Goal: Information Seeking & Learning: Check status

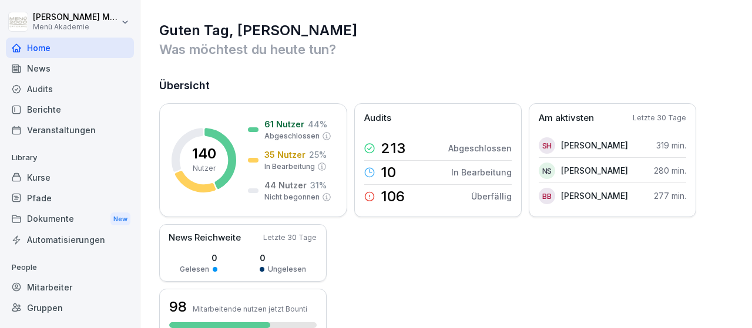
click at [60, 314] on div "Gruppen" at bounding box center [70, 308] width 128 height 21
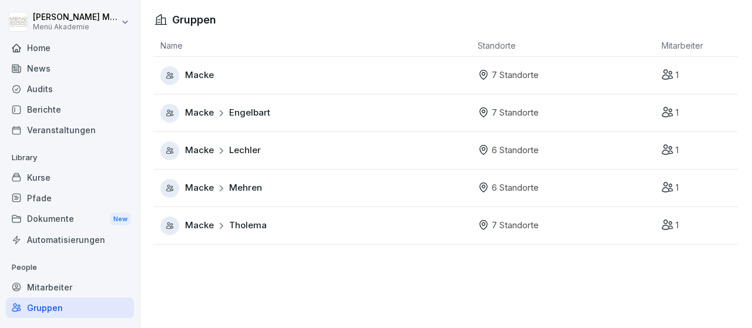
click at [244, 224] on span "Tholema" at bounding box center [248, 226] width 38 height 14
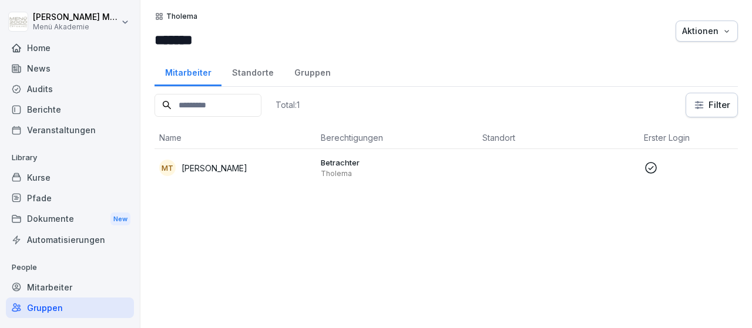
click at [240, 69] on div "Standorte" at bounding box center [252, 71] width 62 height 30
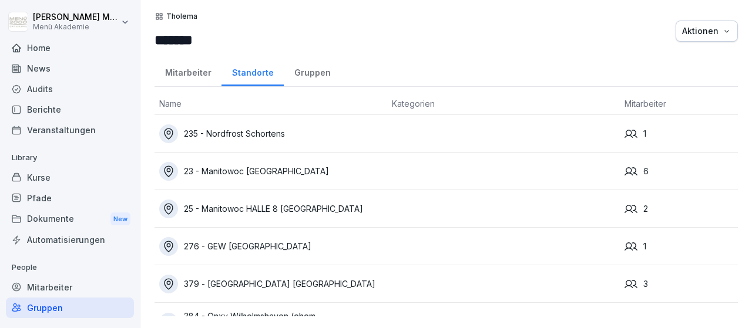
click at [264, 130] on div "235 - Nordfrost Schortens" at bounding box center [270, 133] width 223 height 19
click at [262, 132] on div "235 - Nordfrost Schortens" at bounding box center [270, 133] width 223 height 19
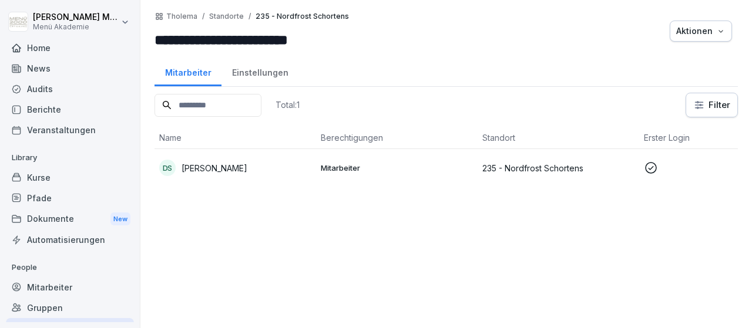
click at [339, 166] on p "Mitarbeiter" at bounding box center [397, 168] width 152 height 11
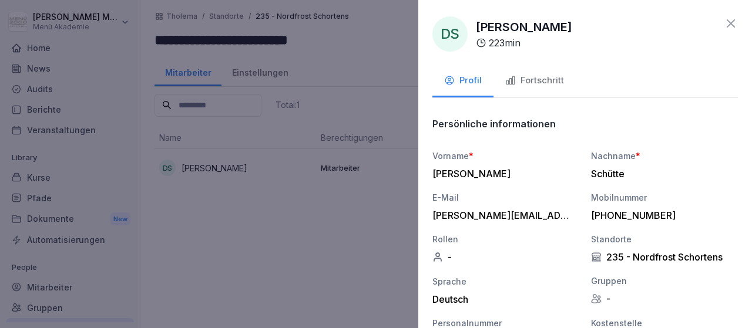
click at [551, 77] on div "Fortschritt" at bounding box center [534, 81] width 59 height 14
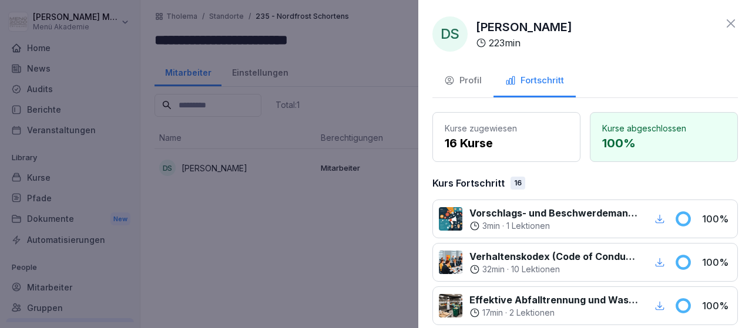
click at [734, 22] on icon at bounding box center [730, 23] width 14 height 14
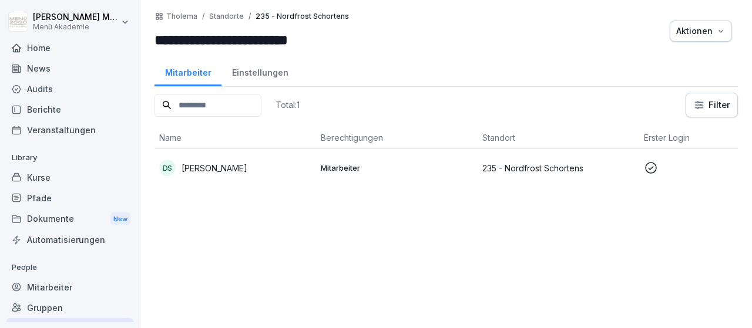
click at [50, 308] on div "Gruppen" at bounding box center [70, 308] width 128 height 21
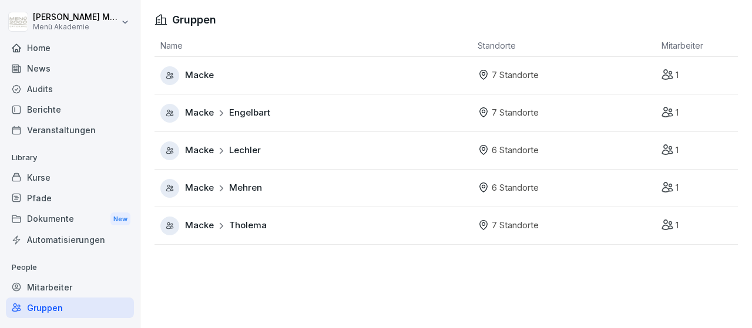
click at [272, 224] on div "[PERSON_NAME]" at bounding box center [315, 226] width 311 height 19
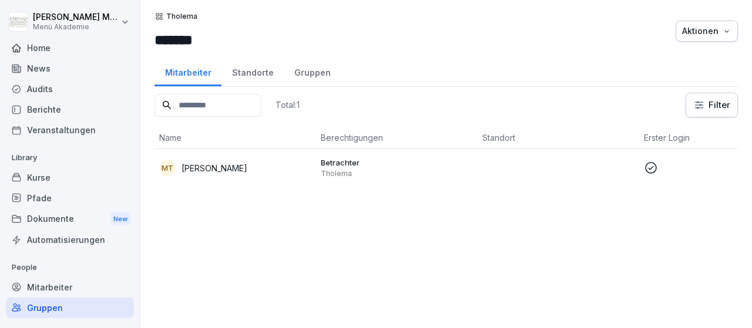
click at [255, 69] on div "Standorte" at bounding box center [252, 71] width 62 height 30
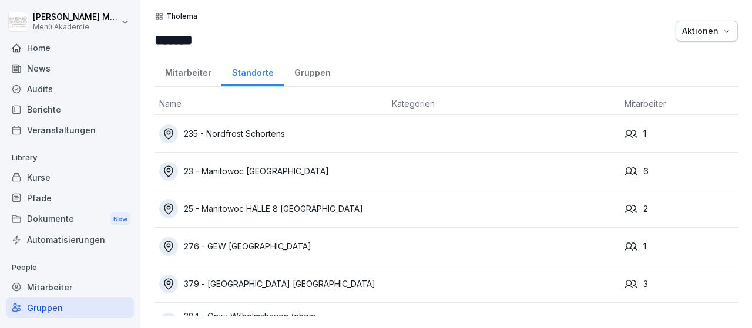
click at [271, 173] on div "23 - Manitowoc [GEOGRAPHIC_DATA]" at bounding box center [270, 171] width 223 height 19
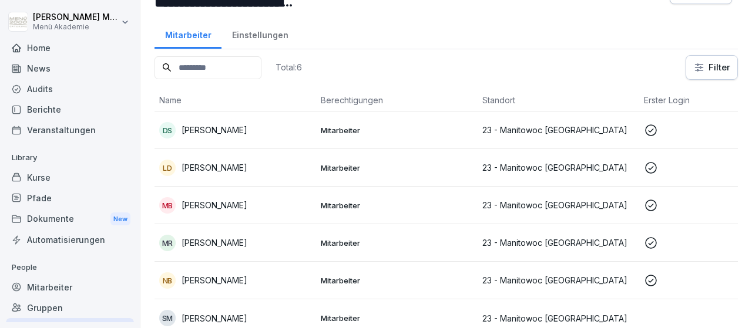
scroll to position [45, 0]
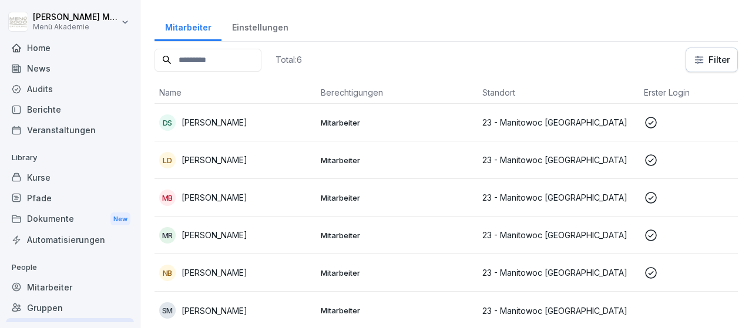
click at [235, 124] on p "Diana Schlegel" at bounding box center [214, 122] width 66 height 12
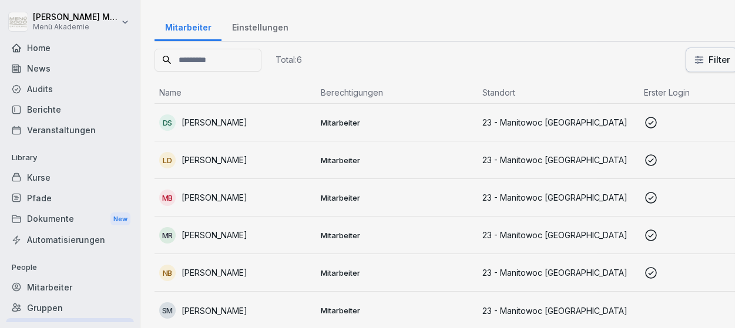
click at [235, 124] on div at bounding box center [376, 164] width 752 height 328
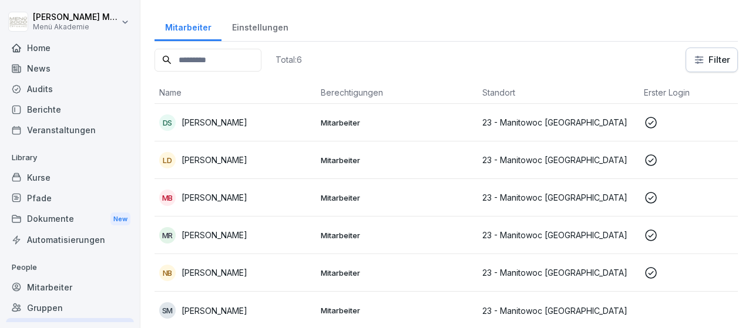
click at [341, 122] on p "Mitarbeiter" at bounding box center [397, 122] width 152 height 11
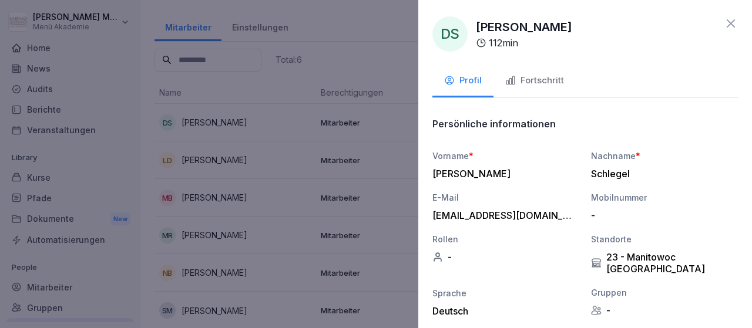
click at [549, 76] on div "Fortschritt" at bounding box center [534, 81] width 59 height 14
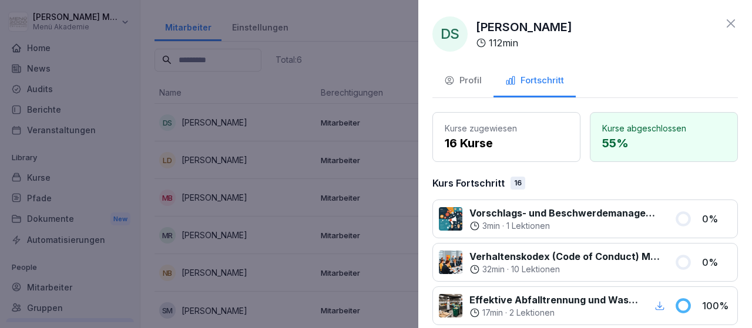
click at [252, 162] on div at bounding box center [376, 164] width 752 height 328
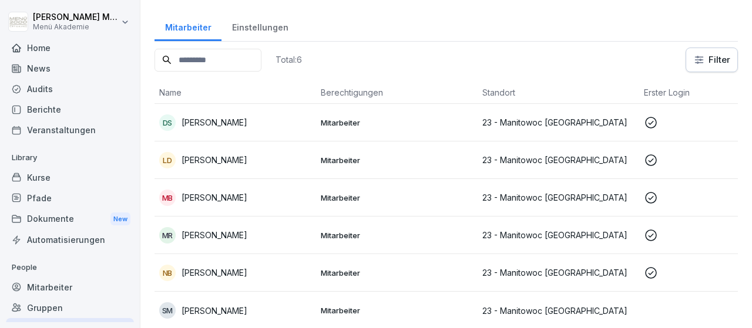
click at [351, 159] on p "Mitarbeiter" at bounding box center [397, 160] width 152 height 11
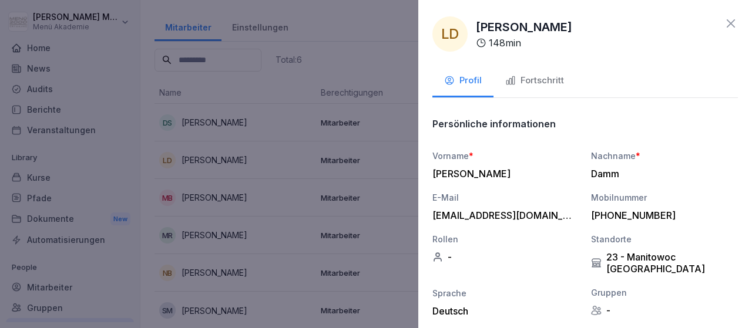
click at [558, 89] on button "Fortschritt" at bounding box center [534, 82] width 82 height 32
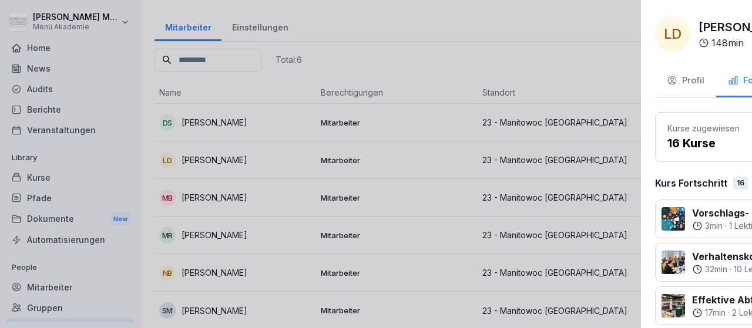
click at [325, 197] on div at bounding box center [376, 164] width 752 height 328
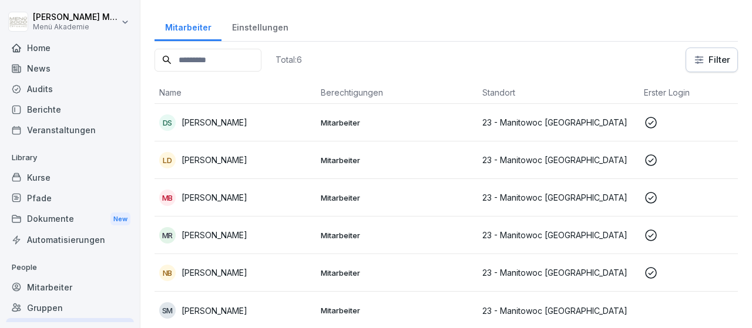
click at [325, 197] on p "Mitarbeiter" at bounding box center [397, 198] width 152 height 11
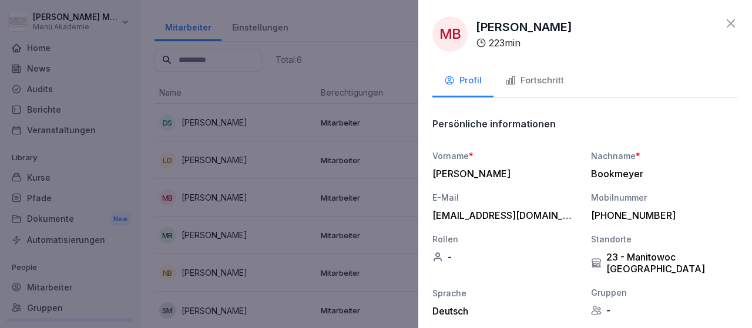
click at [563, 79] on div "Fortschritt" at bounding box center [534, 81] width 59 height 14
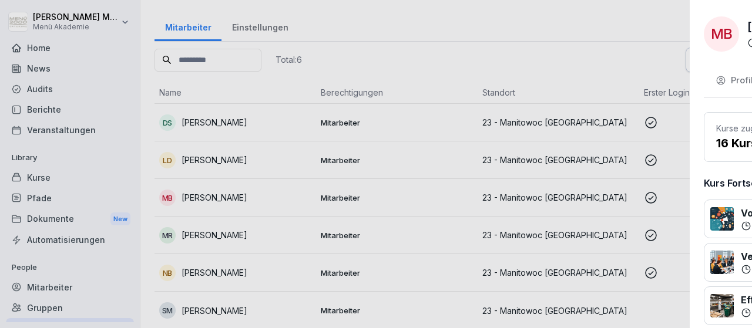
click at [247, 242] on div at bounding box center [376, 164] width 752 height 328
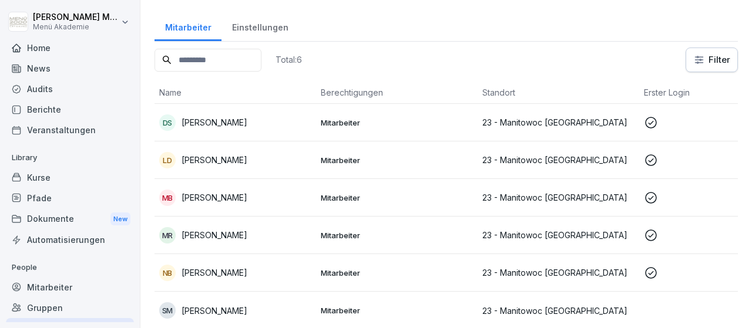
click at [318, 238] on td "Mitarbeiter" at bounding box center [396, 236] width 161 height 38
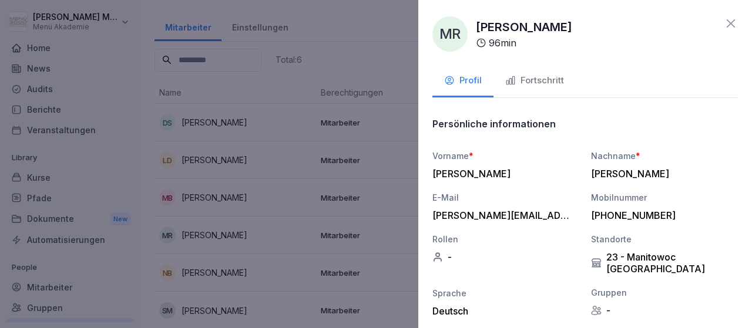
click at [542, 70] on button "Fortschritt" at bounding box center [534, 82] width 82 height 32
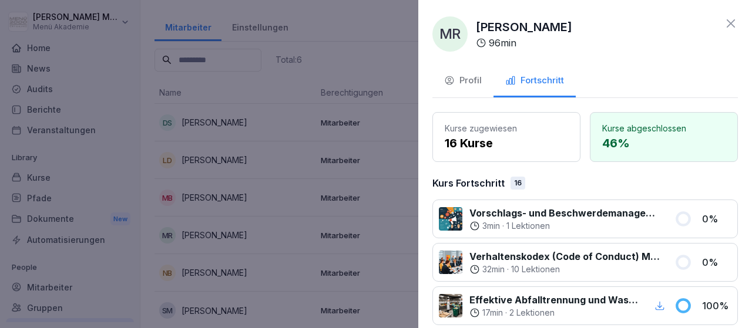
click at [344, 274] on div at bounding box center [376, 164] width 752 height 328
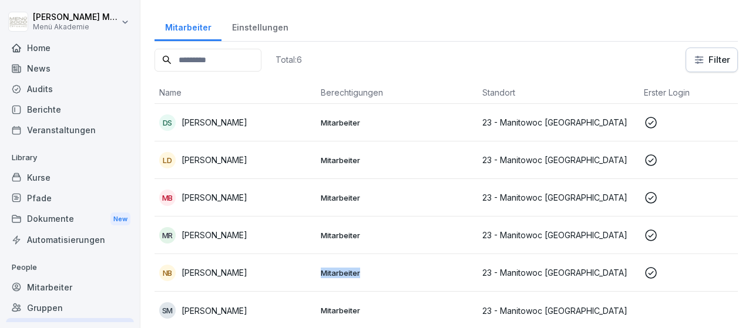
click at [344, 274] on p "Mitarbeiter" at bounding box center [397, 273] width 152 height 11
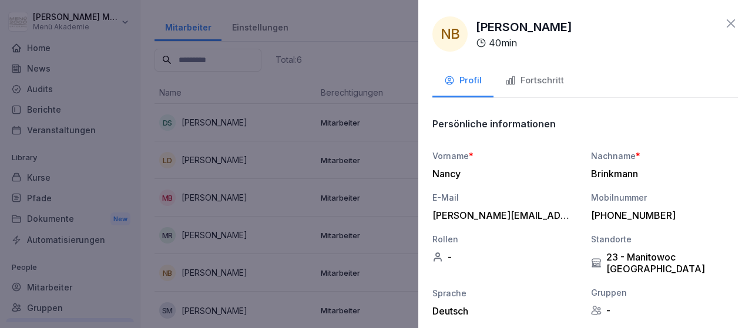
click at [546, 79] on div "Fortschritt" at bounding box center [534, 81] width 59 height 14
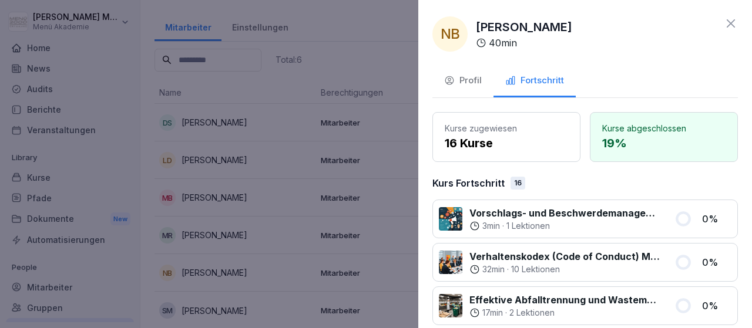
click at [728, 24] on icon at bounding box center [730, 23] width 14 height 14
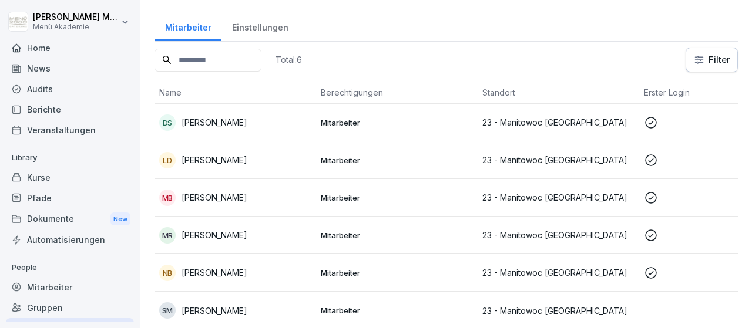
click at [54, 309] on div "Gruppen" at bounding box center [70, 308] width 128 height 21
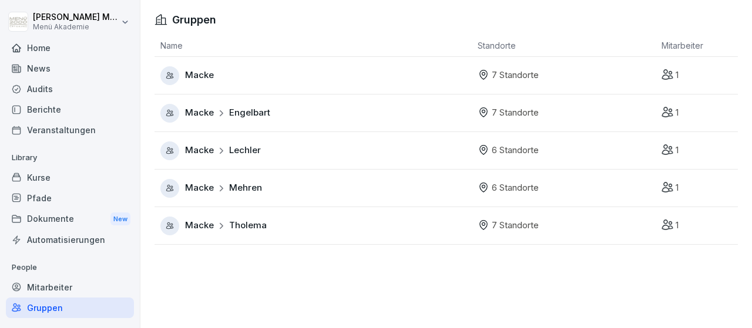
click at [242, 228] on span "Tholema" at bounding box center [248, 226] width 38 height 14
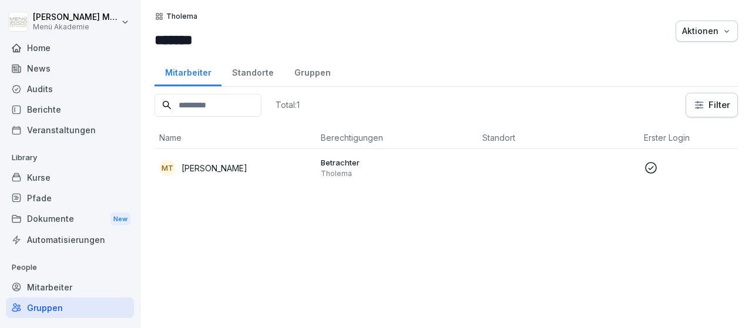
click at [258, 76] on div "Standorte" at bounding box center [252, 71] width 62 height 30
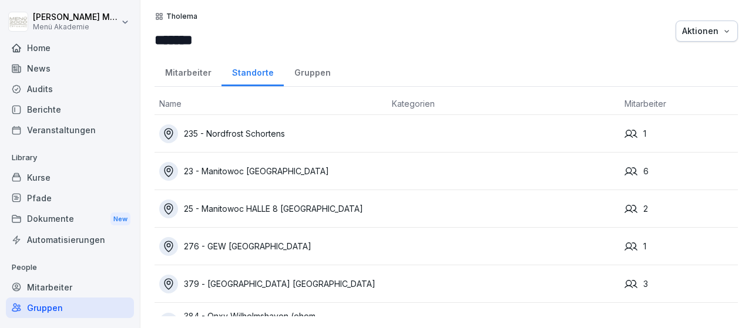
click at [292, 214] on div "25 - Manitowoc HALLE 8 Wilhelmshaven" at bounding box center [270, 209] width 223 height 19
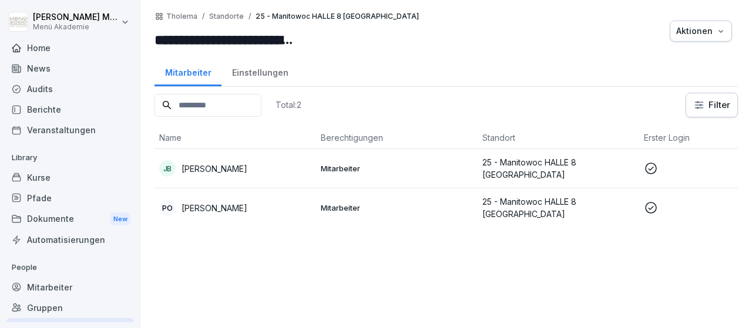
click at [389, 173] on td "Mitarbeiter" at bounding box center [396, 168] width 161 height 39
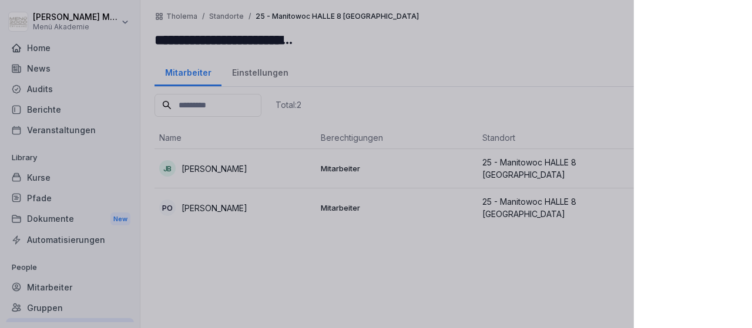
click at [332, 165] on div at bounding box center [376, 164] width 752 height 328
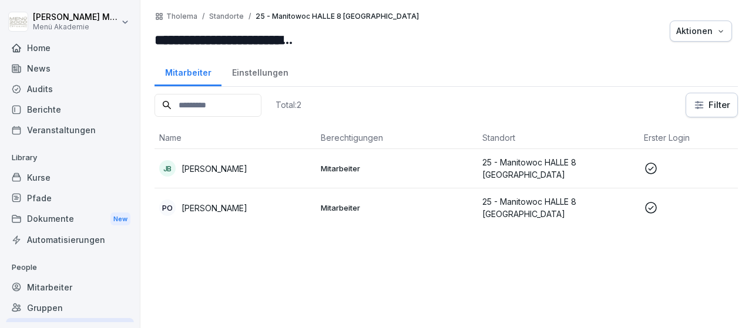
click at [228, 163] on p "Jasmin Bruns" at bounding box center [214, 169] width 66 height 12
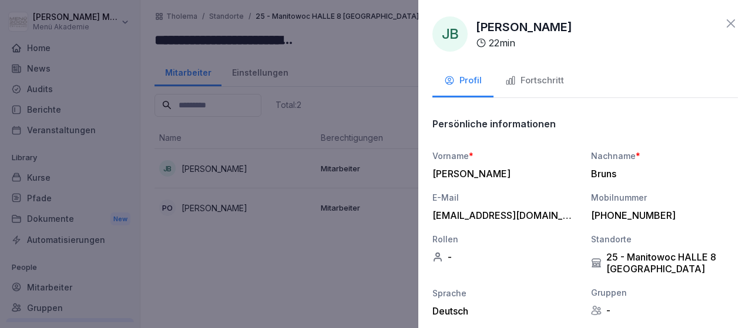
click at [542, 78] on div "Fortschritt" at bounding box center [534, 81] width 59 height 14
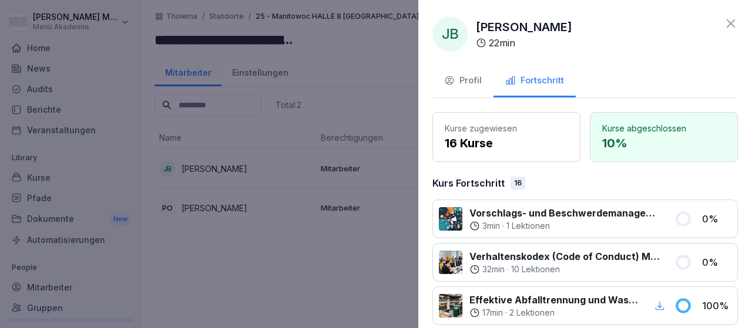
click at [251, 211] on div at bounding box center [376, 164] width 752 height 328
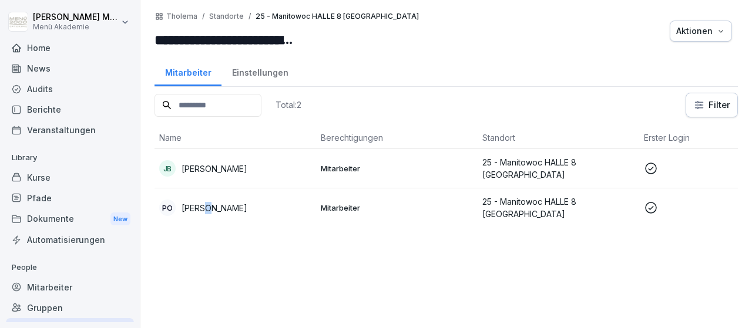
click at [204, 206] on p "Petra Opitz" at bounding box center [214, 208] width 66 height 12
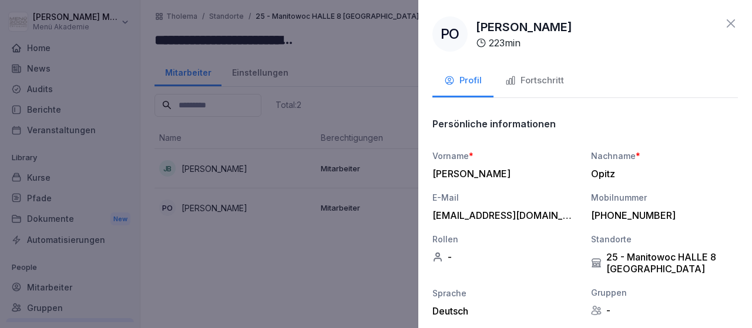
click at [537, 72] on button "Fortschritt" at bounding box center [534, 82] width 82 height 32
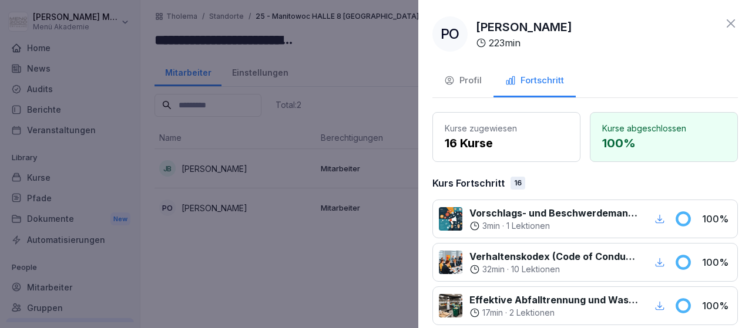
click at [725, 25] on icon at bounding box center [730, 23] width 14 height 14
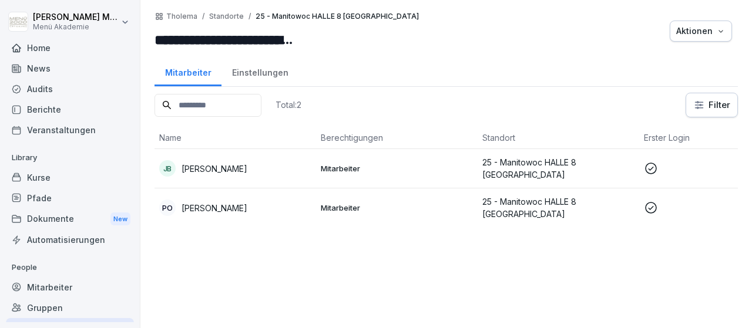
click at [59, 307] on div "Gruppen" at bounding box center [70, 308] width 128 height 21
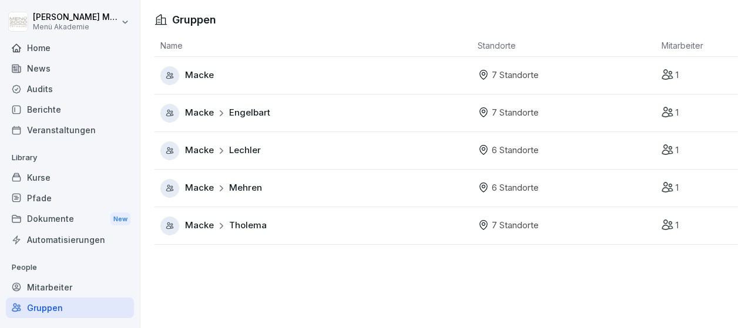
click at [250, 224] on span "Tholema" at bounding box center [248, 226] width 38 height 14
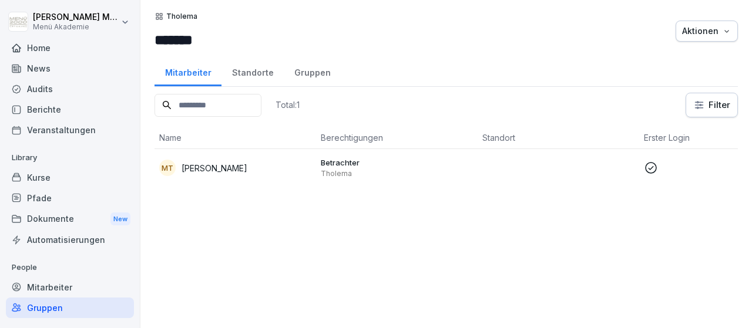
click at [253, 75] on div "Standorte" at bounding box center [252, 71] width 62 height 30
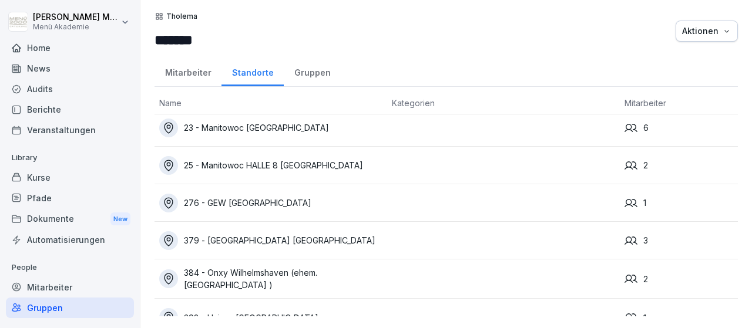
scroll to position [61, 0]
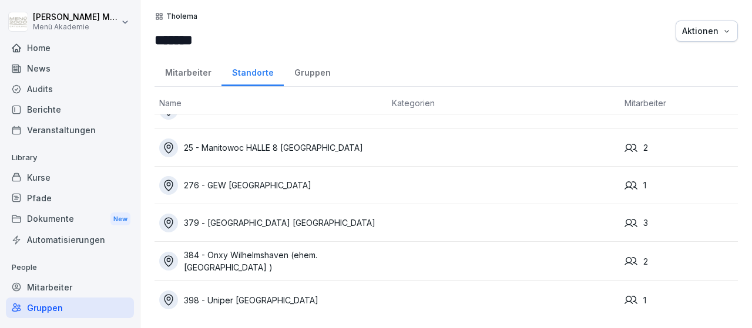
click at [270, 180] on div "276 - GEW [GEOGRAPHIC_DATA]" at bounding box center [270, 185] width 223 height 19
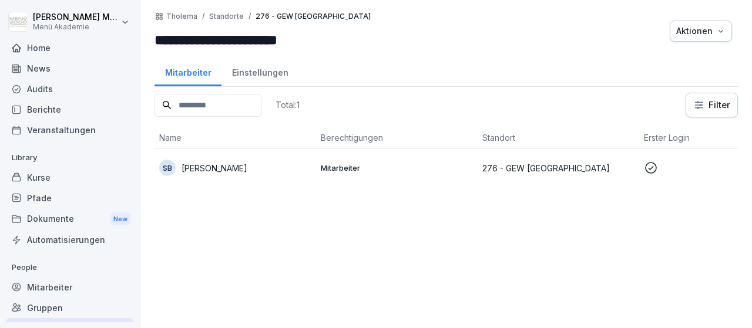
click at [328, 156] on td "Mitarbeiter" at bounding box center [396, 168] width 161 height 38
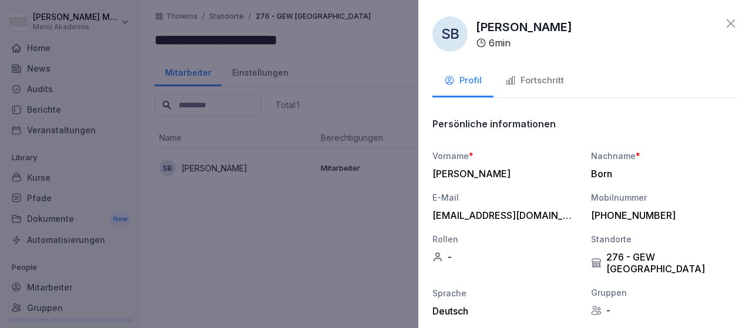
click at [546, 69] on button "Fortschritt" at bounding box center [534, 82] width 82 height 32
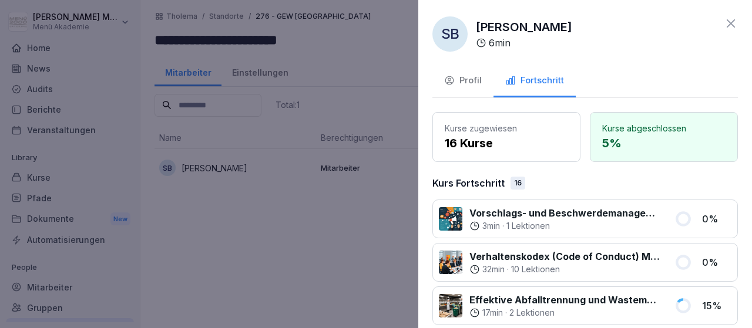
click at [731, 21] on icon at bounding box center [730, 23] width 14 height 14
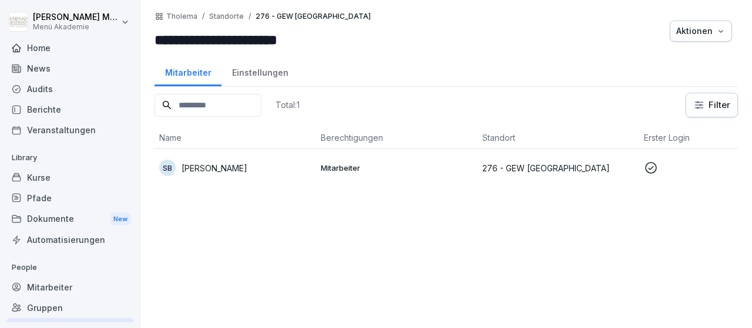
click at [47, 309] on div "Gruppen" at bounding box center [70, 308] width 128 height 21
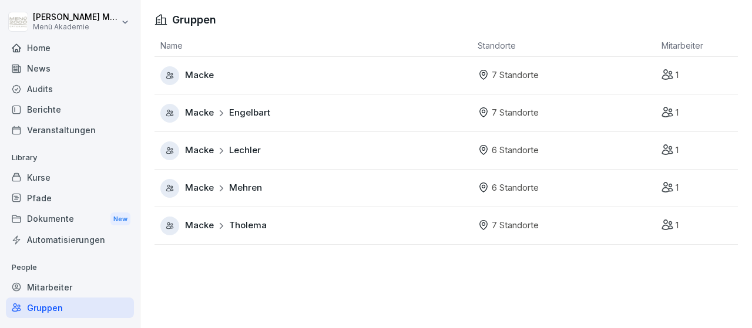
click at [261, 227] on span "Tholema" at bounding box center [248, 226] width 38 height 14
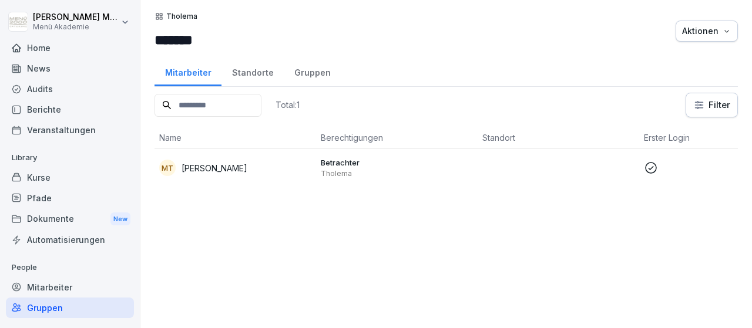
click at [267, 72] on div "Standorte" at bounding box center [252, 71] width 62 height 30
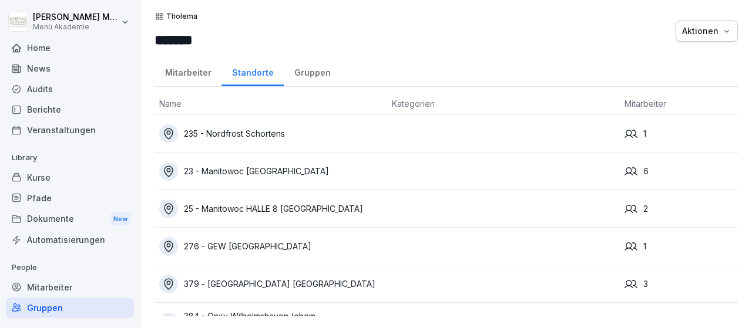
click at [271, 282] on div "379 - [GEOGRAPHIC_DATA] [GEOGRAPHIC_DATA]" at bounding box center [270, 284] width 223 height 19
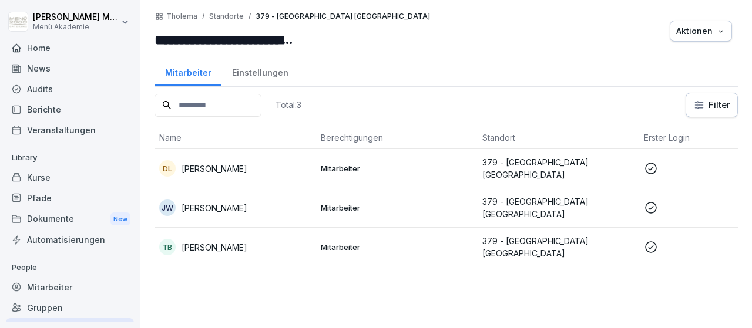
click at [266, 70] on div "Einstellungen" at bounding box center [259, 71] width 77 height 30
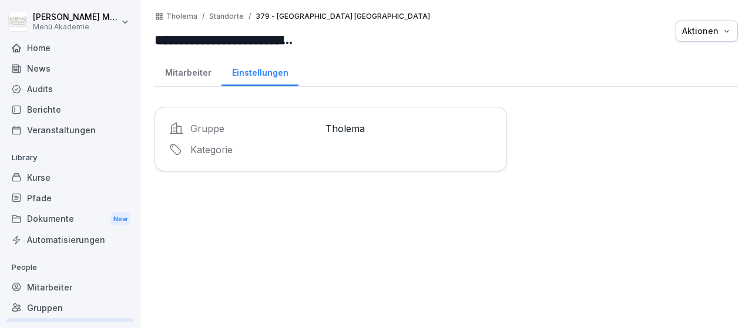
click at [201, 71] on div "Mitarbeiter" at bounding box center [187, 71] width 67 height 30
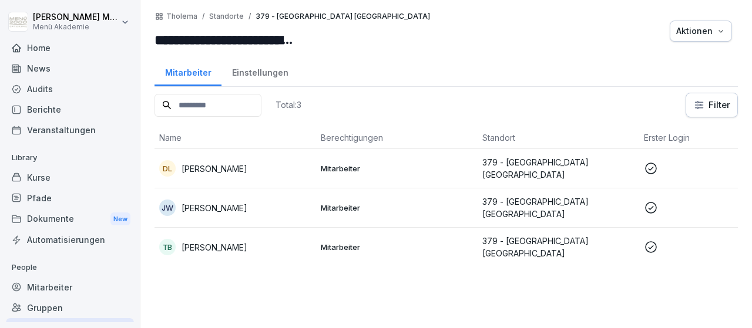
click at [216, 165] on p "[PERSON_NAME]" at bounding box center [214, 169] width 66 height 12
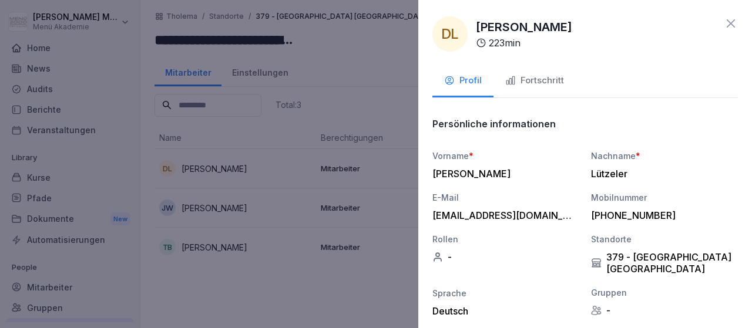
click at [528, 75] on div "Fortschritt" at bounding box center [534, 81] width 59 height 14
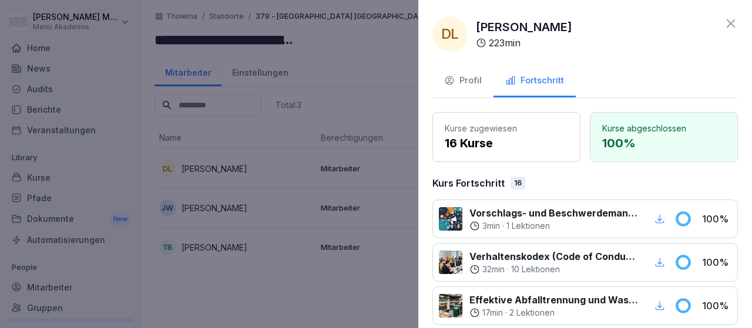
click at [731, 23] on icon at bounding box center [730, 23] width 8 height 8
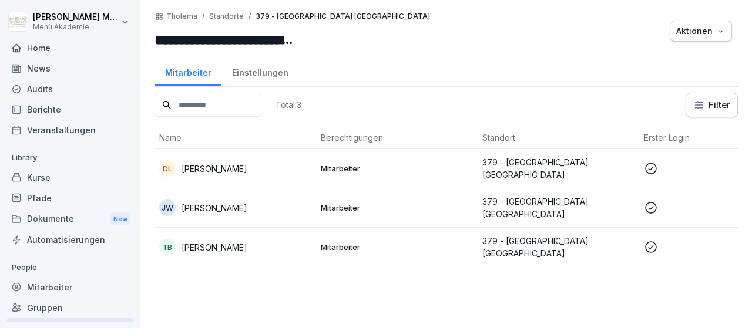
click at [214, 202] on p "Jolanta Woda" at bounding box center [214, 208] width 66 height 12
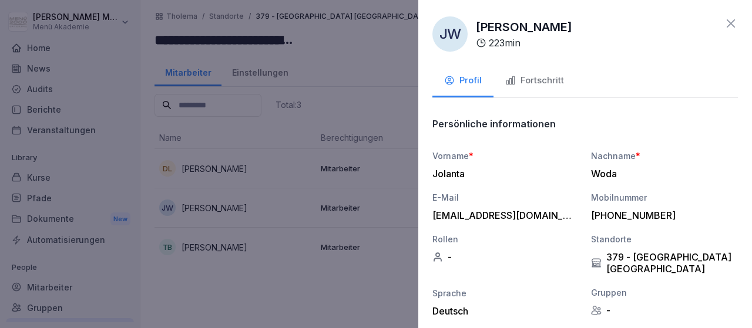
click at [528, 84] on div "Fortschritt" at bounding box center [534, 81] width 59 height 14
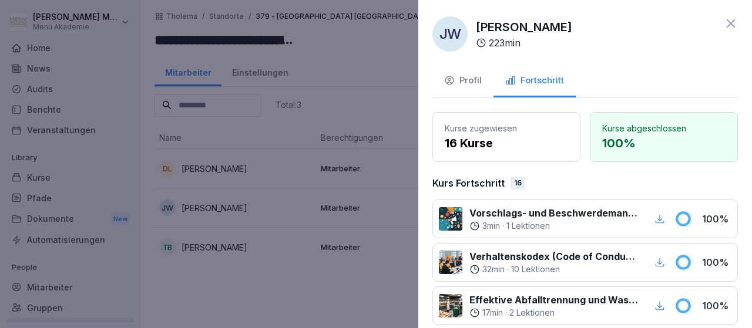
click at [729, 26] on icon at bounding box center [730, 23] width 14 height 14
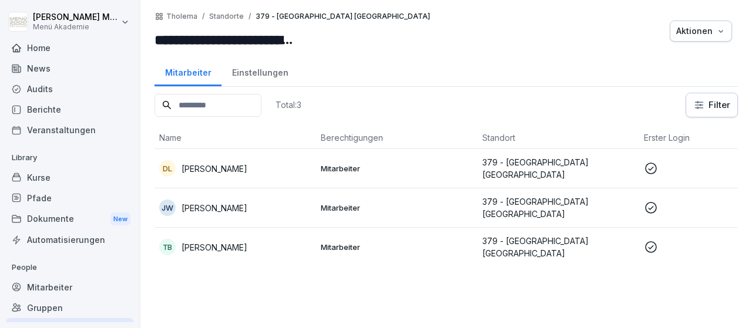
click at [233, 241] on p "Thiemo Buchheim" at bounding box center [214, 247] width 66 height 12
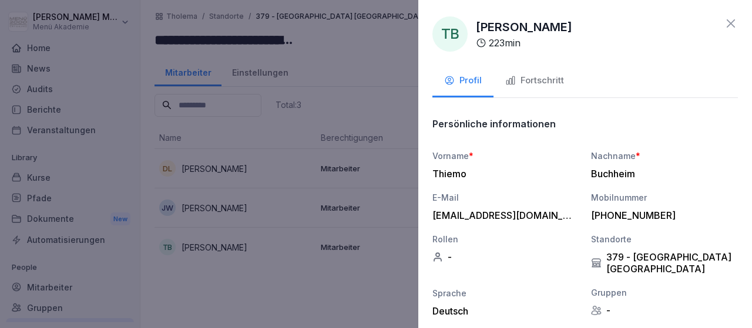
click at [551, 77] on div "Fortschritt" at bounding box center [534, 81] width 59 height 14
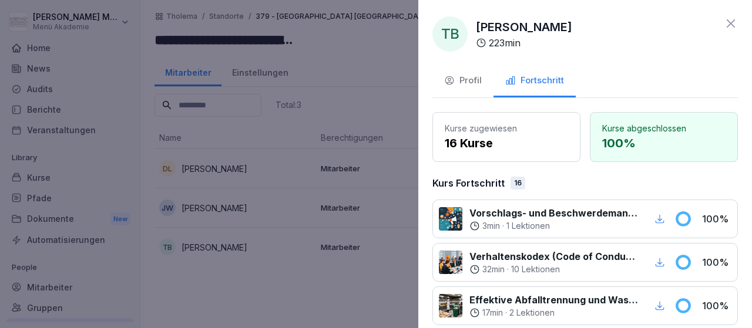
click at [732, 20] on icon at bounding box center [730, 23] width 14 height 14
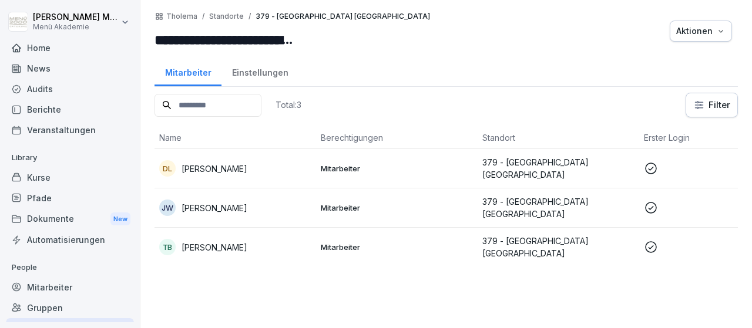
click at [62, 304] on div "Gruppen" at bounding box center [70, 308] width 128 height 21
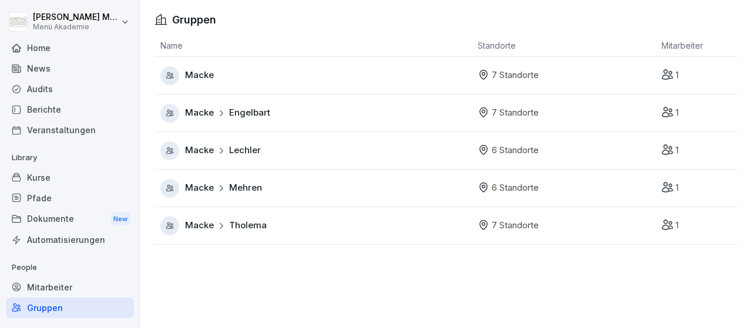
click at [248, 225] on span "Tholema" at bounding box center [248, 226] width 38 height 14
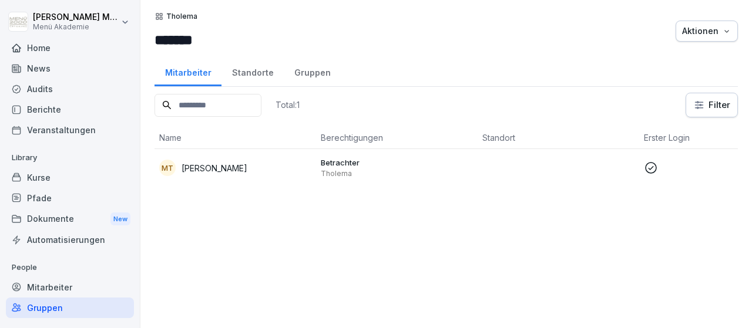
click at [248, 61] on div "Standorte" at bounding box center [252, 71] width 62 height 30
click at [253, 69] on div "Standorte" at bounding box center [252, 71] width 62 height 30
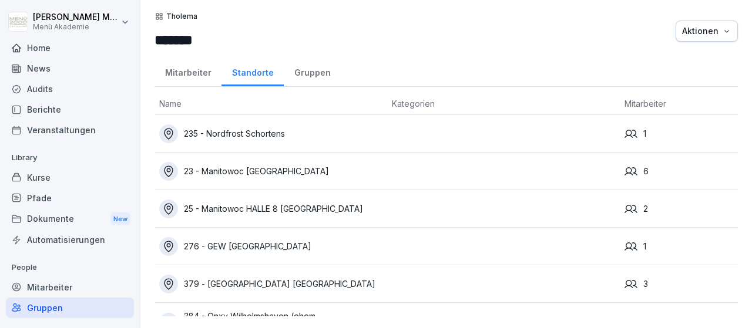
scroll to position [61, 0]
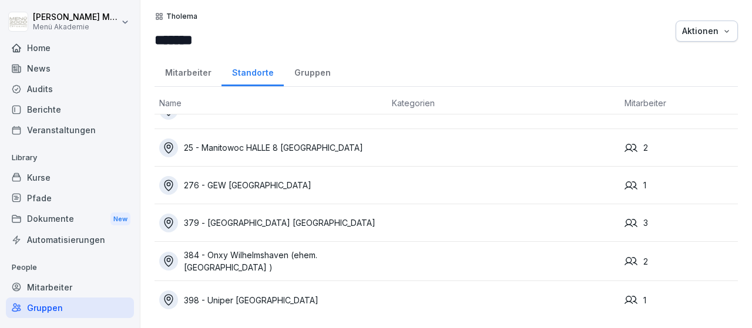
click at [267, 255] on div "384 - Onxy Wilhelmshaven (ehem. Engie )" at bounding box center [270, 261] width 223 height 25
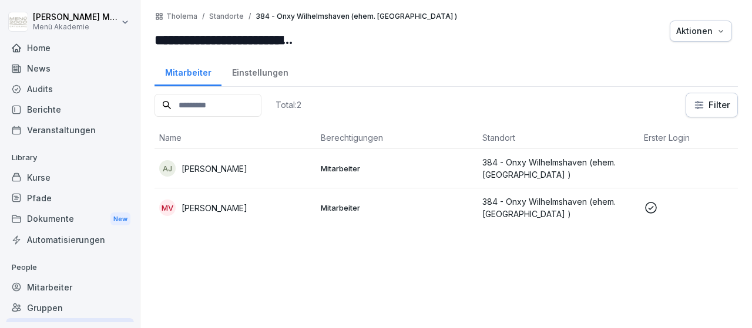
click at [231, 207] on p "[PERSON_NAME]" at bounding box center [214, 208] width 66 height 12
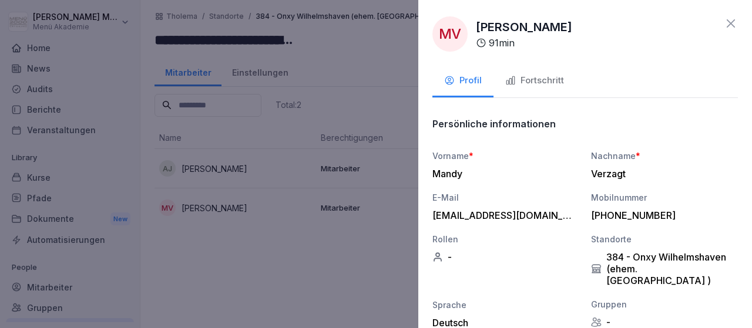
click at [524, 78] on div "Fortschritt" at bounding box center [534, 81] width 59 height 14
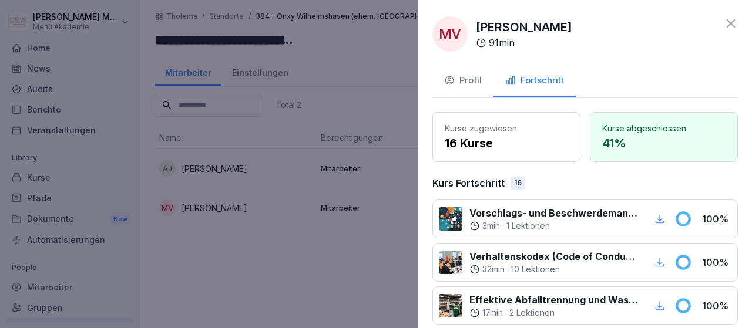
click at [732, 23] on icon at bounding box center [730, 23] width 14 height 14
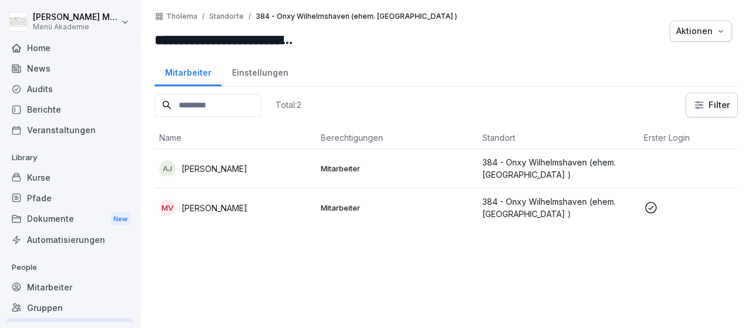
click at [37, 302] on div "Gruppen" at bounding box center [70, 308] width 128 height 21
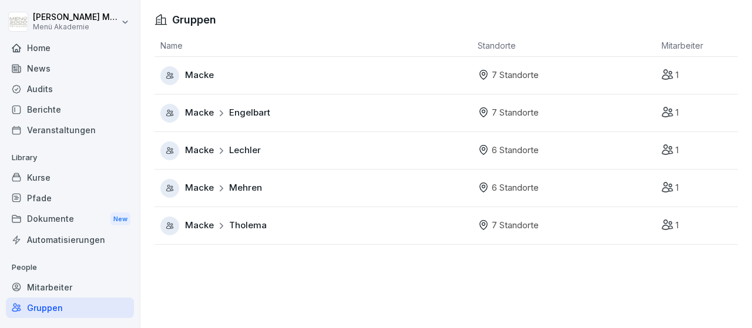
click at [261, 225] on span "Tholema" at bounding box center [248, 226] width 38 height 14
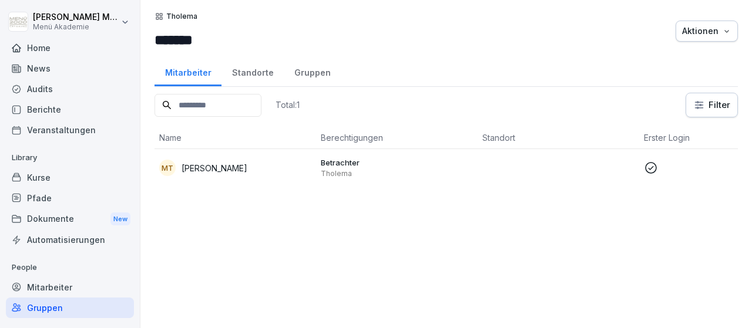
click at [251, 71] on div "Standorte" at bounding box center [252, 71] width 62 height 30
click at [255, 63] on div "Standorte" at bounding box center [252, 71] width 62 height 30
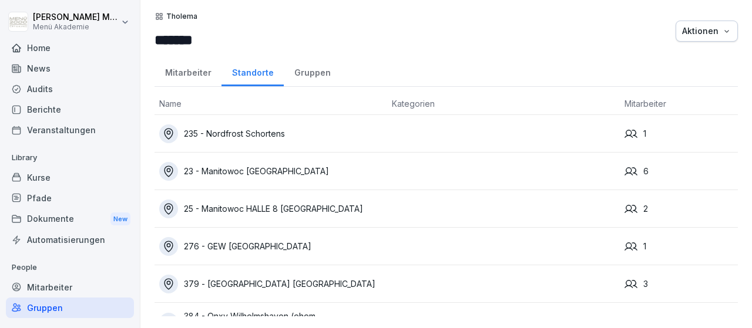
click at [257, 73] on div "Standorte" at bounding box center [252, 71] width 62 height 30
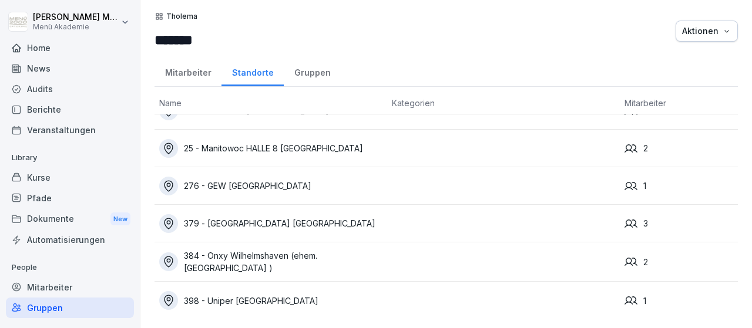
scroll to position [61, 0]
click at [260, 299] on div "398 - Uniper [GEOGRAPHIC_DATA]" at bounding box center [270, 300] width 223 height 19
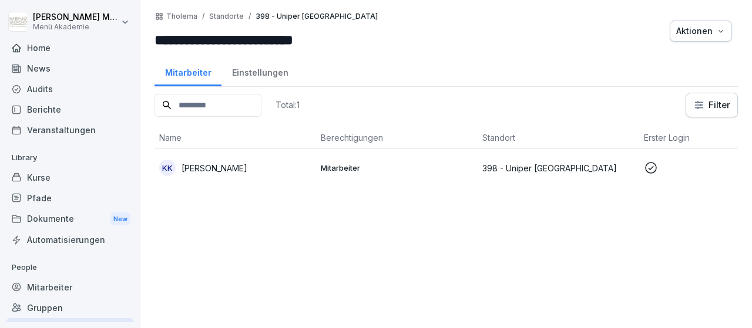
click at [218, 169] on p "[PERSON_NAME]" at bounding box center [214, 168] width 66 height 12
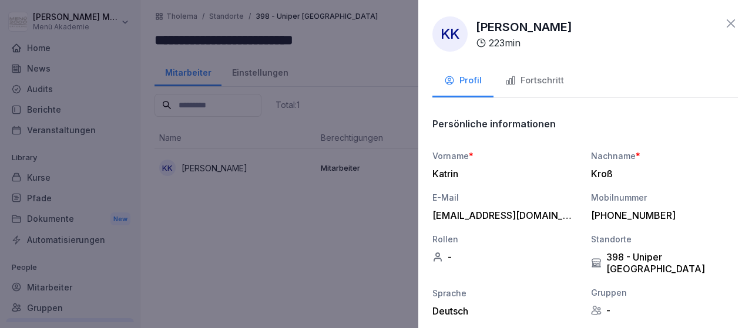
click at [549, 85] on div "Fortschritt" at bounding box center [534, 81] width 59 height 14
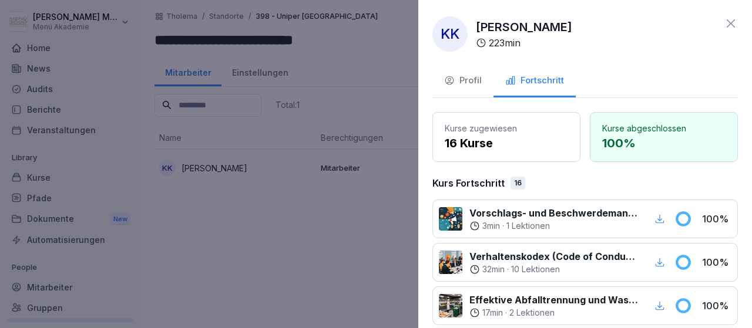
click at [737, 20] on icon at bounding box center [730, 23] width 14 height 14
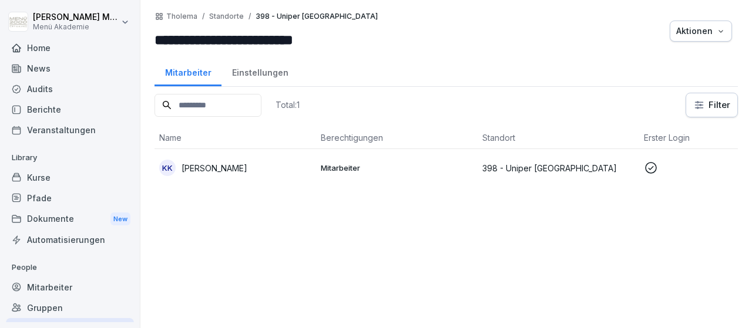
click at [48, 307] on div "Gruppen" at bounding box center [70, 308] width 128 height 21
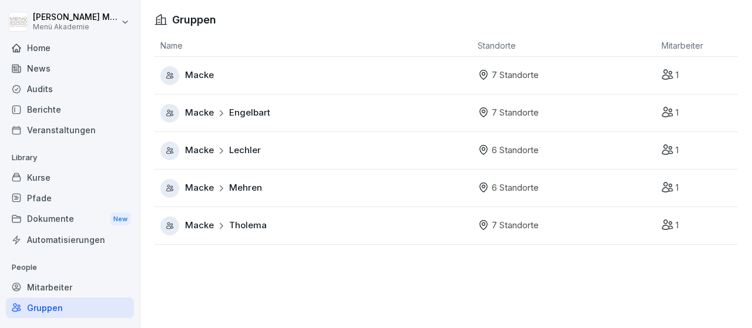
click at [254, 149] on span "Lechler" at bounding box center [245, 151] width 32 height 14
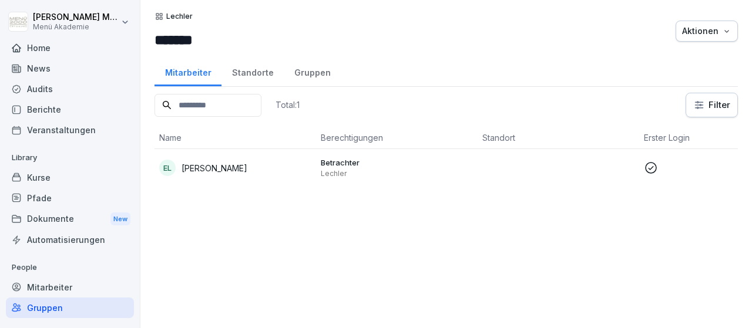
click at [211, 162] on p "Eugen Lechler" at bounding box center [214, 168] width 66 height 12
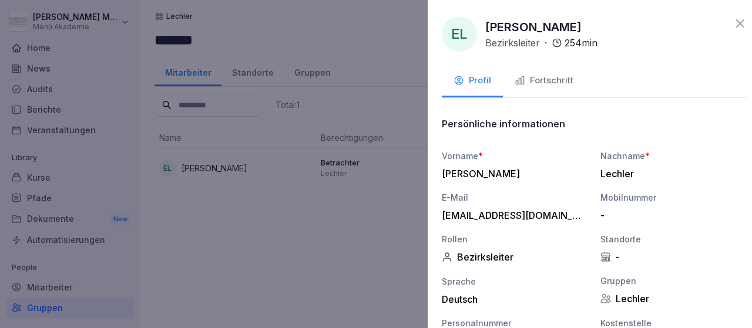
click at [262, 72] on div at bounding box center [376, 164] width 752 height 328
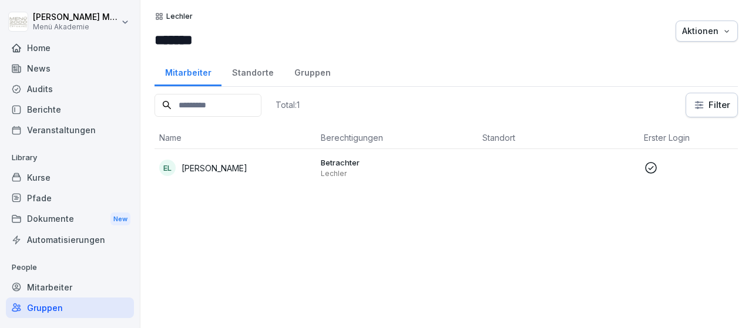
click at [262, 72] on div "Standorte" at bounding box center [252, 71] width 62 height 30
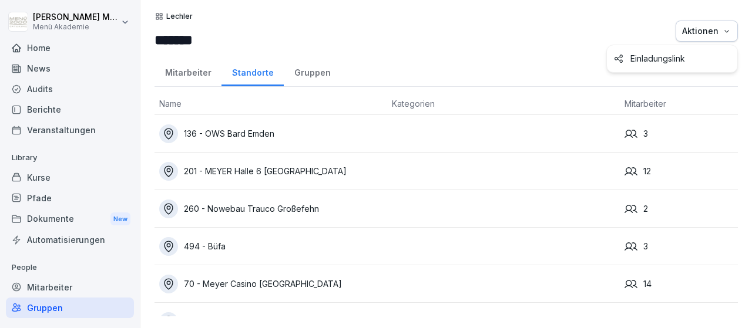
click at [728, 30] on icon "button" at bounding box center [726, 30] width 9 height 9
click at [726, 31] on icon "button" at bounding box center [726, 30] width 9 height 9
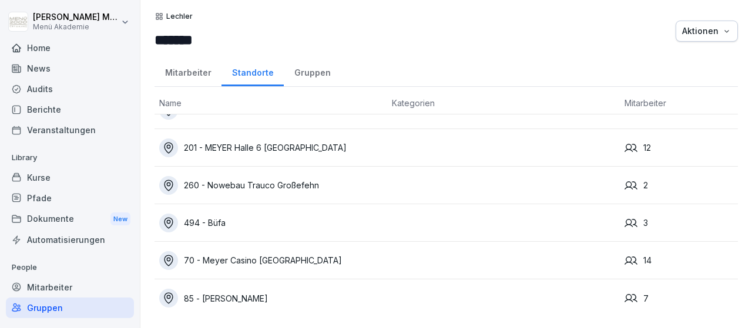
click at [214, 216] on div "494 - Büfa" at bounding box center [270, 223] width 223 height 19
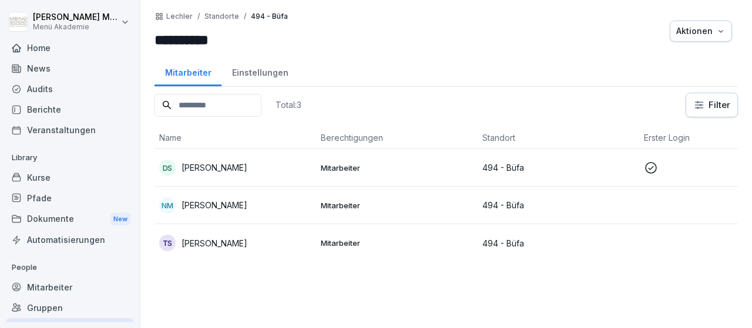
click at [348, 168] on p "Mitarbeiter" at bounding box center [397, 168] width 152 height 11
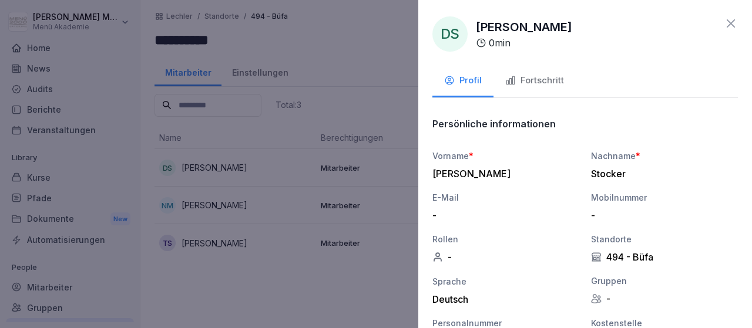
click at [530, 68] on button "Fortschritt" at bounding box center [534, 82] width 82 height 32
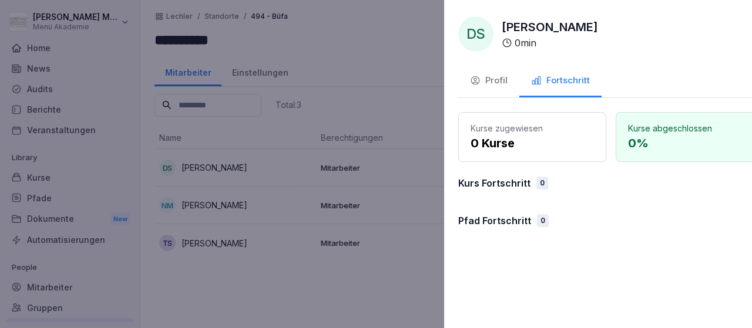
click at [210, 159] on div at bounding box center [376, 164] width 752 height 328
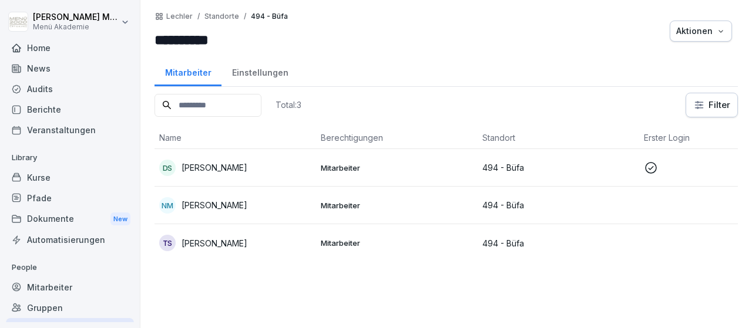
click at [221, 164] on p "[PERSON_NAME]" at bounding box center [214, 167] width 66 height 12
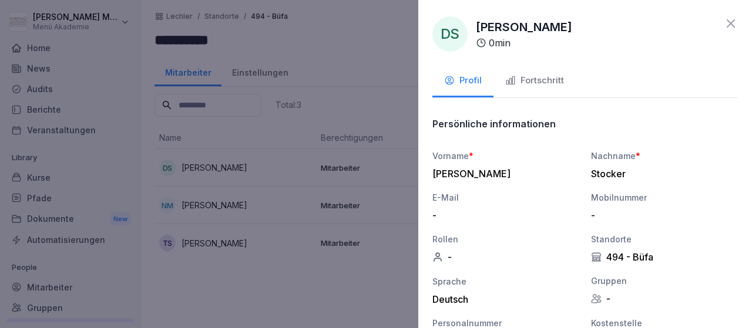
click at [546, 90] on button "Fortschritt" at bounding box center [534, 82] width 82 height 32
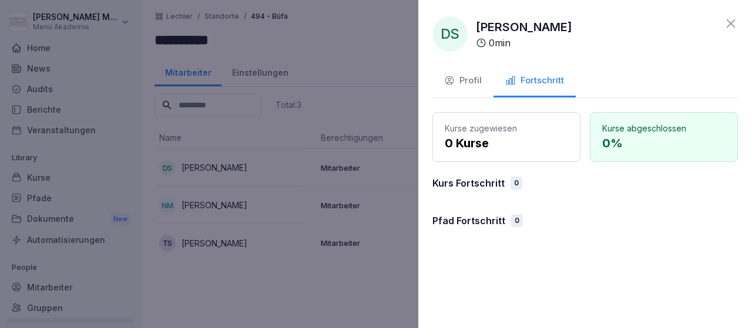
click at [546, 90] on button "Fortschritt" at bounding box center [534, 82] width 82 height 32
click at [738, 19] on div "DS Dennis Stocker 0 min Profil Fortschritt Kurse zugewiesen 0 Kurse Kurse abges…" at bounding box center [585, 164] width 334 height 328
click at [733, 19] on icon at bounding box center [730, 23] width 14 height 14
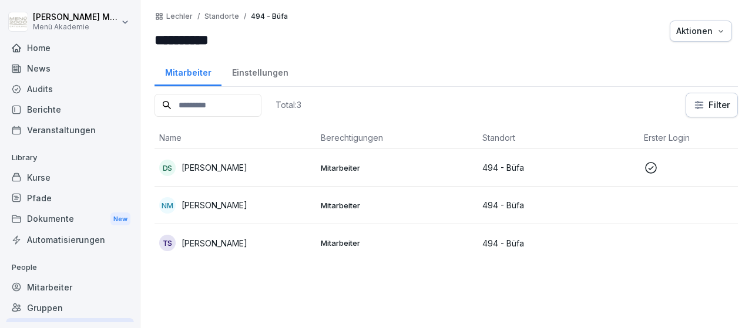
click at [47, 308] on div "Gruppen" at bounding box center [70, 308] width 128 height 21
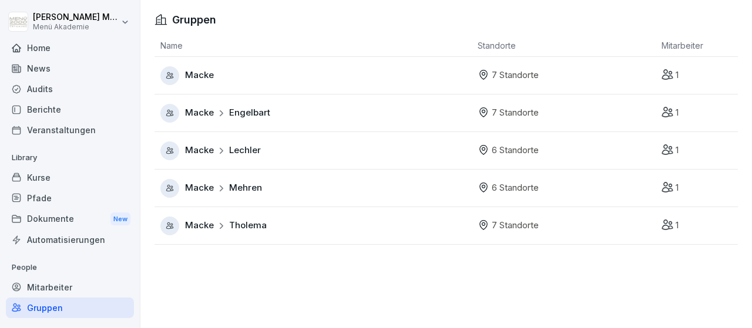
click at [192, 79] on span "Macke" at bounding box center [199, 76] width 29 height 14
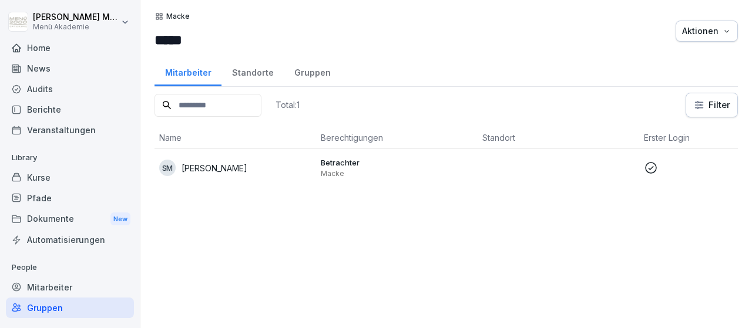
click at [257, 76] on div "Standorte" at bounding box center [252, 71] width 62 height 30
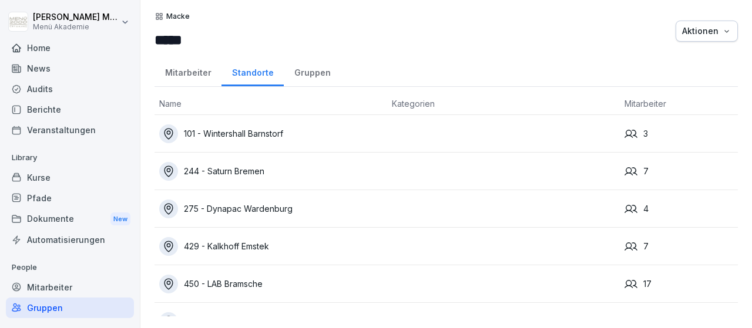
click at [271, 129] on div "101 - Wintershall Barnstorf" at bounding box center [270, 133] width 223 height 19
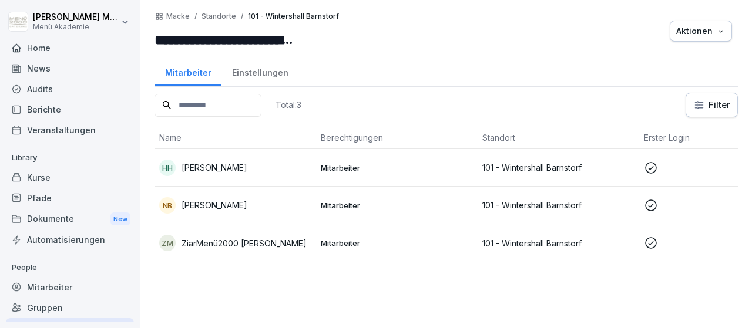
click at [223, 169] on p "[PERSON_NAME]" at bounding box center [214, 167] width 66 height 12
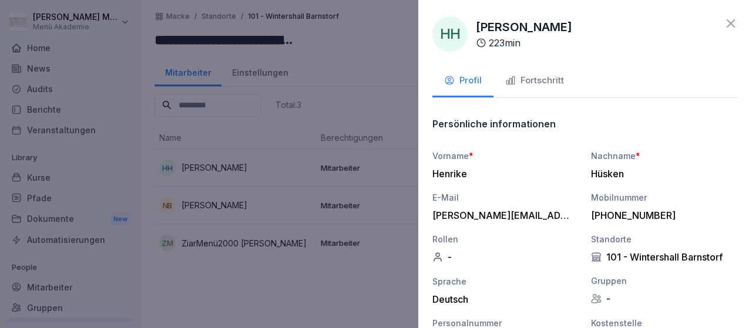
click at [731, 17] on icon at bounding box center [730, 23] width 14 height 14
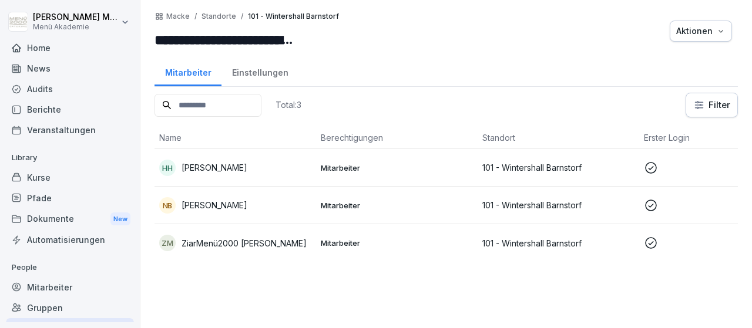
click at [193, 207] on p "[PERSON_NAME]" at bounding box center [214, 205] width 66 height 12
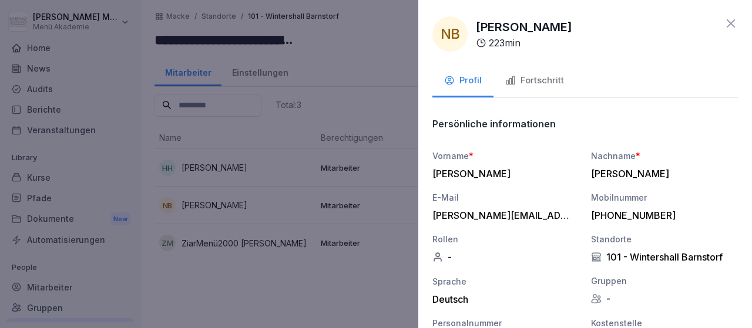
click at [731, 19] on icon at bounding box center [730, 23] width 14 height 14
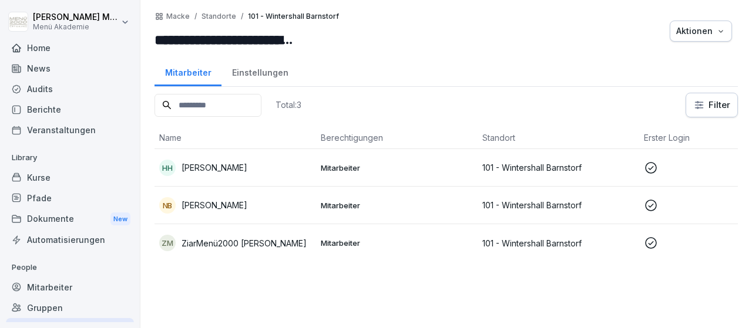
click at [49, 309] on div "Gruppen" at bounding box center [70, 308] width 128 height 21
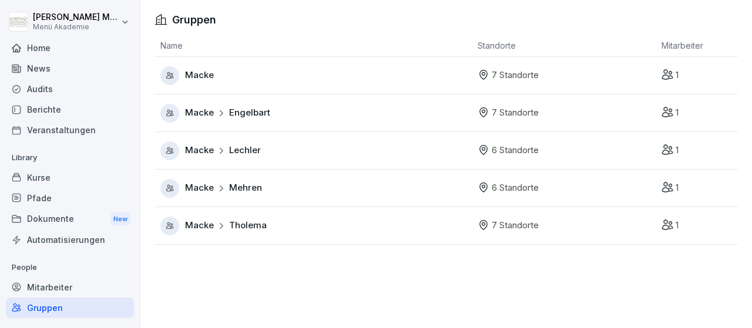
click at [232, 75] on div "Macke" at bounding box center [315, 75] width 311 height 19
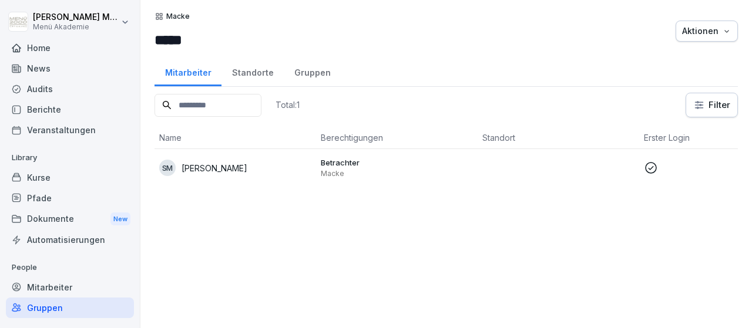
click at [242, 74] on div "Standorte" at bounding box center [252, 71] width 62 height 30
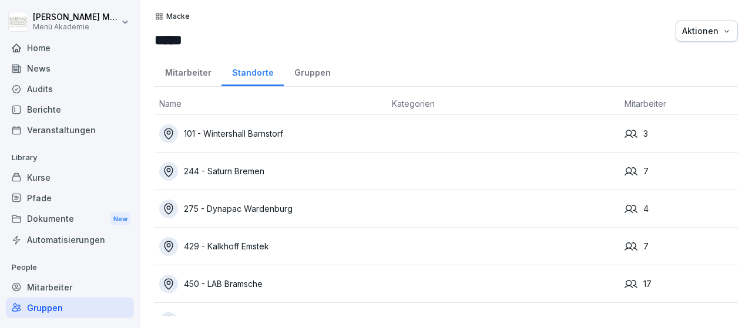
click at [254, 171] on div "244 - Saturn Bremen" at bounding box center [270, 171] width 223 height 19
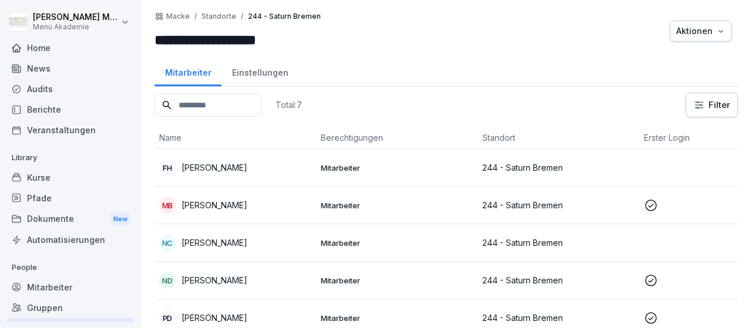
click at [221, 207] on p "[PERSON_NAME]" at bounding box center [214, 205] width 66 height 12
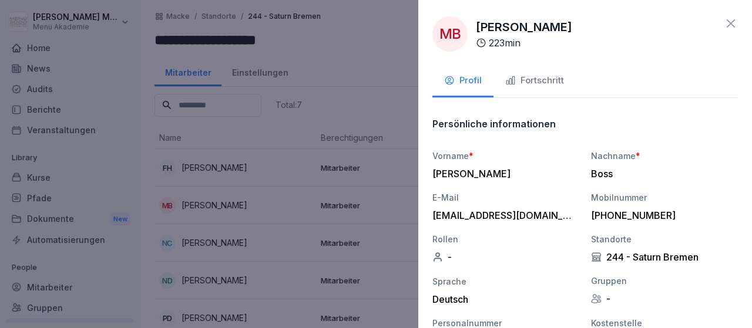
click at [731, 20] on icon at bounding box center [730, 23] width 14 height 14
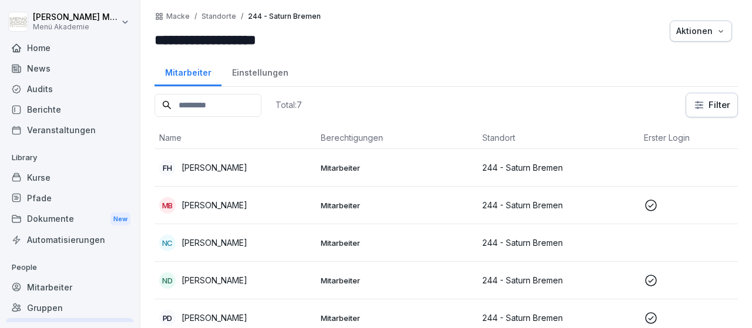
scroll to position [68, 0]
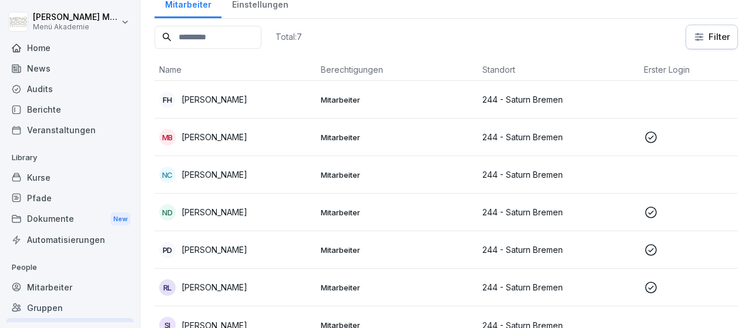
click at [234, 210] on p "[PERSON_NAME]" at bounding box center [214, 212] width 66 height 12
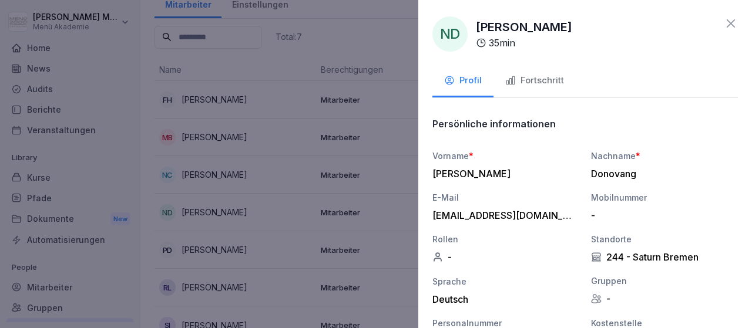
click at [729, 18] on icon at bounding box center [730, 23] width 14 height 14
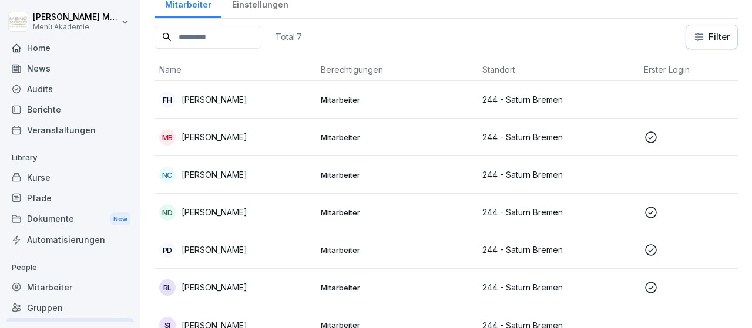
click at [223, 250] on p "[PERSON_NAME]" at bounding box center [214, 250] width 66 height 12
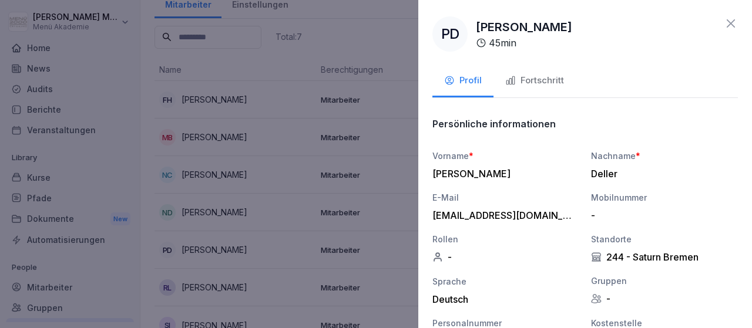
click at [742, 21] on div "**********" at bounding box center [585, 164] width 334 height 328
click at [735, 20] on icon at bounding box center [730, 23] width 14 height 14
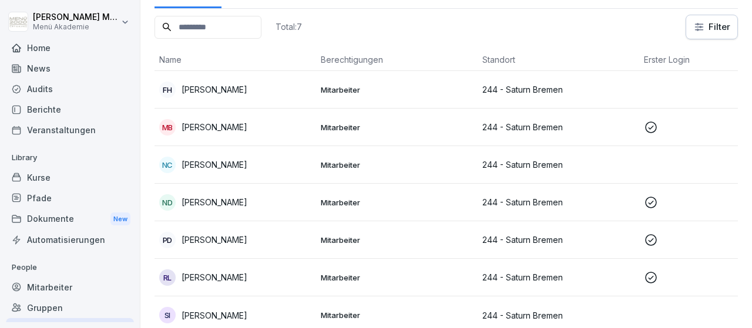
scroll to position [83, 0]
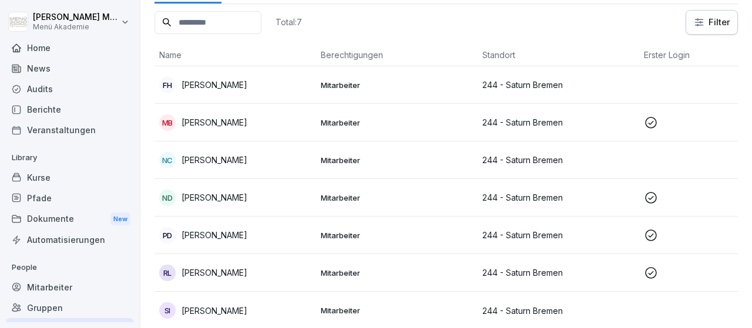
click at [216, 272] on p "[PERSON_NAME]" at bounding box center [214, 273] width 66 height 12
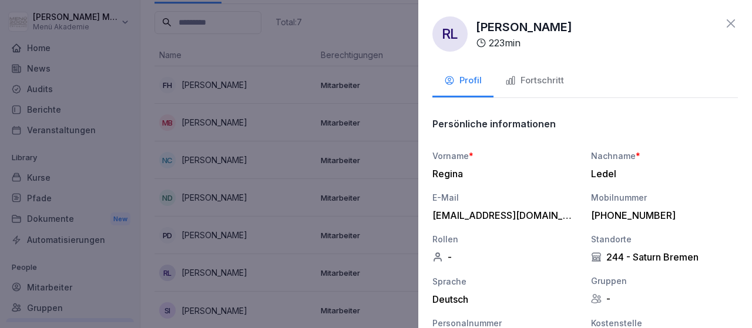
click at [551, 75] on div "Fortschritt" at bounding box center [534, 81] width 59 height 14
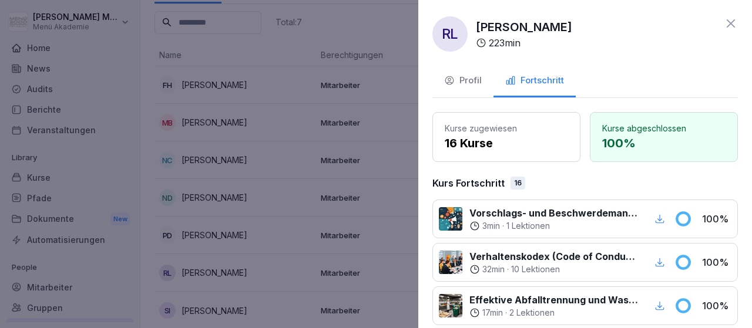
click at [732, 22] on icon at bounding box center [730, 23] width 14 height 14
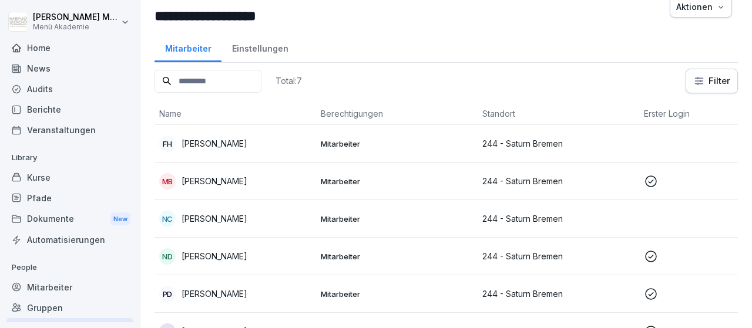
scroll to position [0, 0]
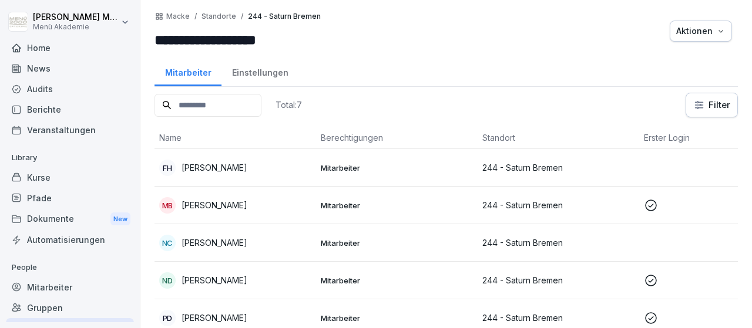
click at [476, 42] on div at bounding box center [494, 31] width 337 height 39
click at [26, 304] on div "Gruppen" at bounding box center [70, 308] width 128 height 21
